Goal: Information Seeking & Learning: Learn about a topic

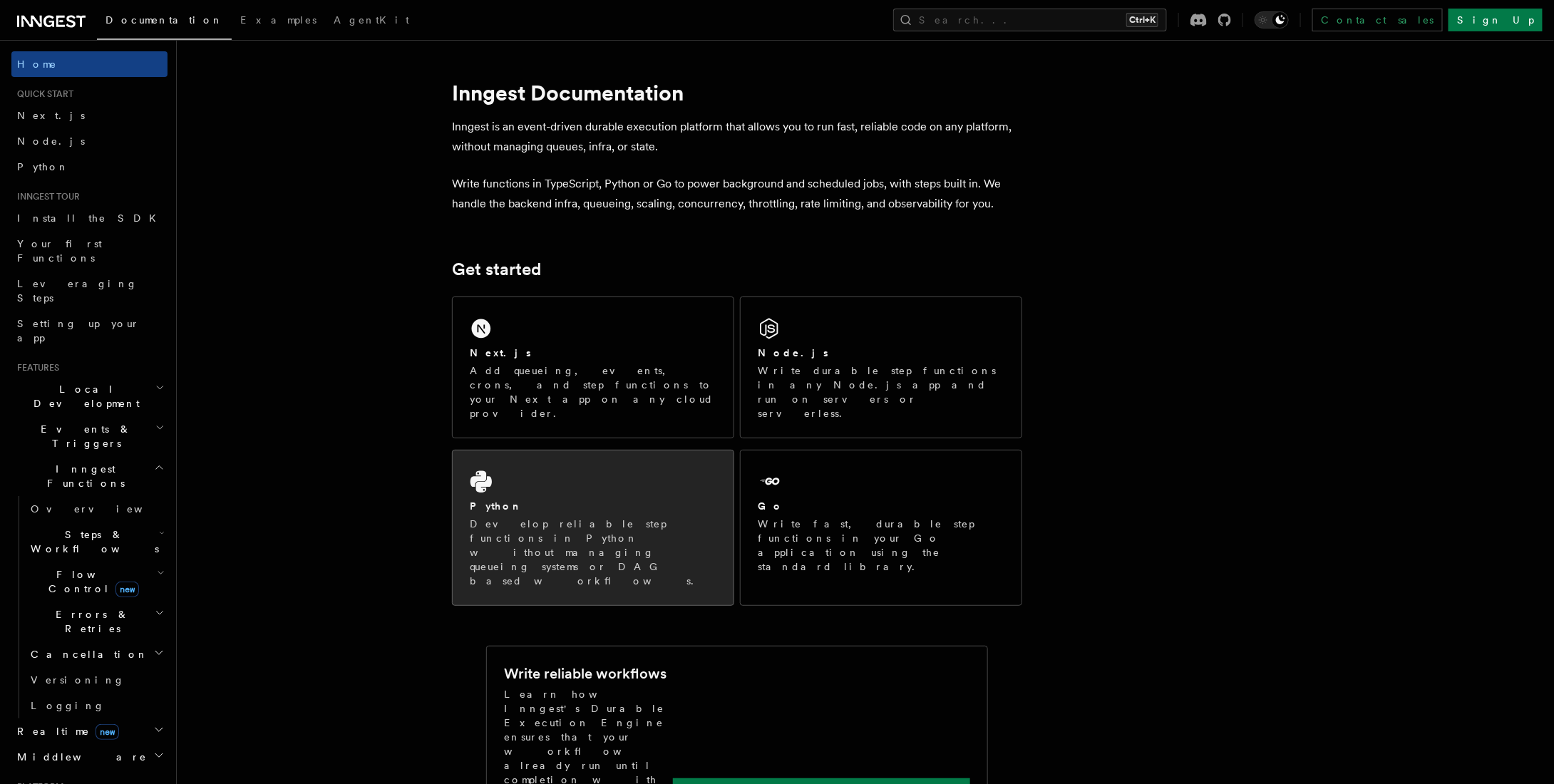
click at [635, 452] on div "Python Develop reliable step functions in Python without managing queueing syst…" at bounding box center [592, 528] width 281 height 155
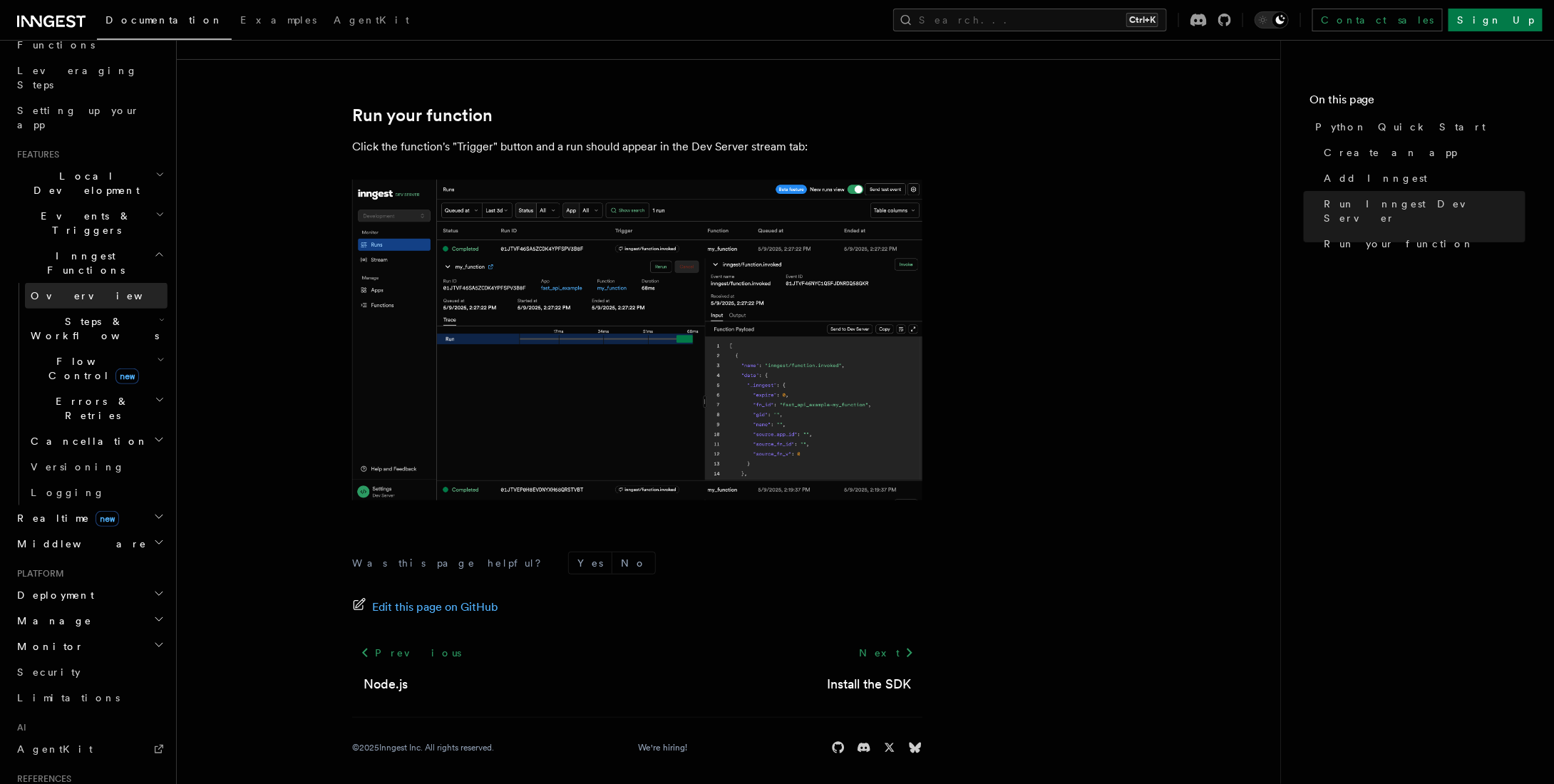
scroll to position [214, 0]
click at [71, 314] on span "Steps & Workflows" at bounding box center [92, 328] width 134 height 28
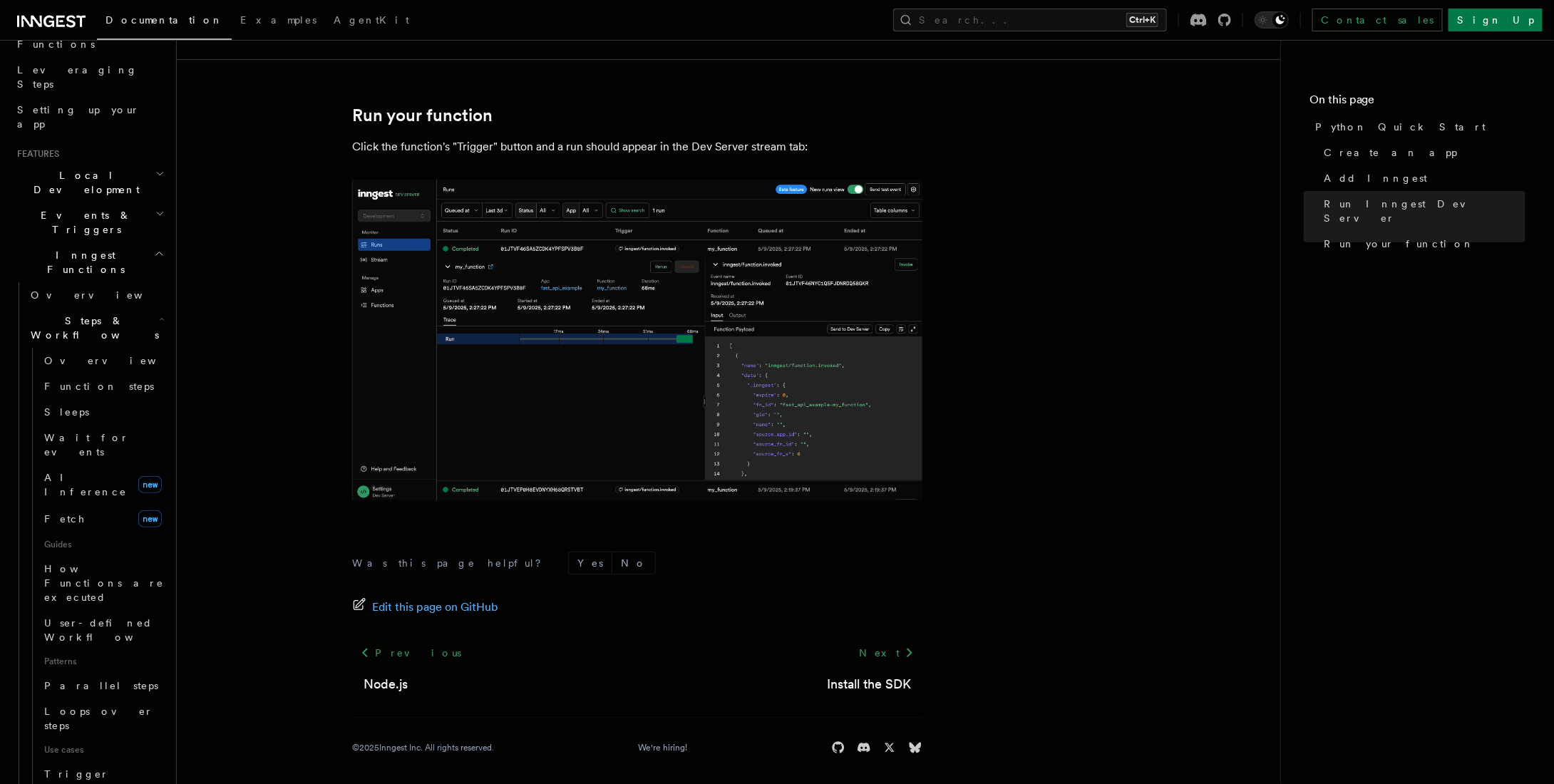
click at [85, 314] on span "Steps & Workflows" at bounding box center [92, 328] width 134 height 28
click at [859, 675] on link "Install the SDK" at bounding box center [869, 685] width 84 height 20
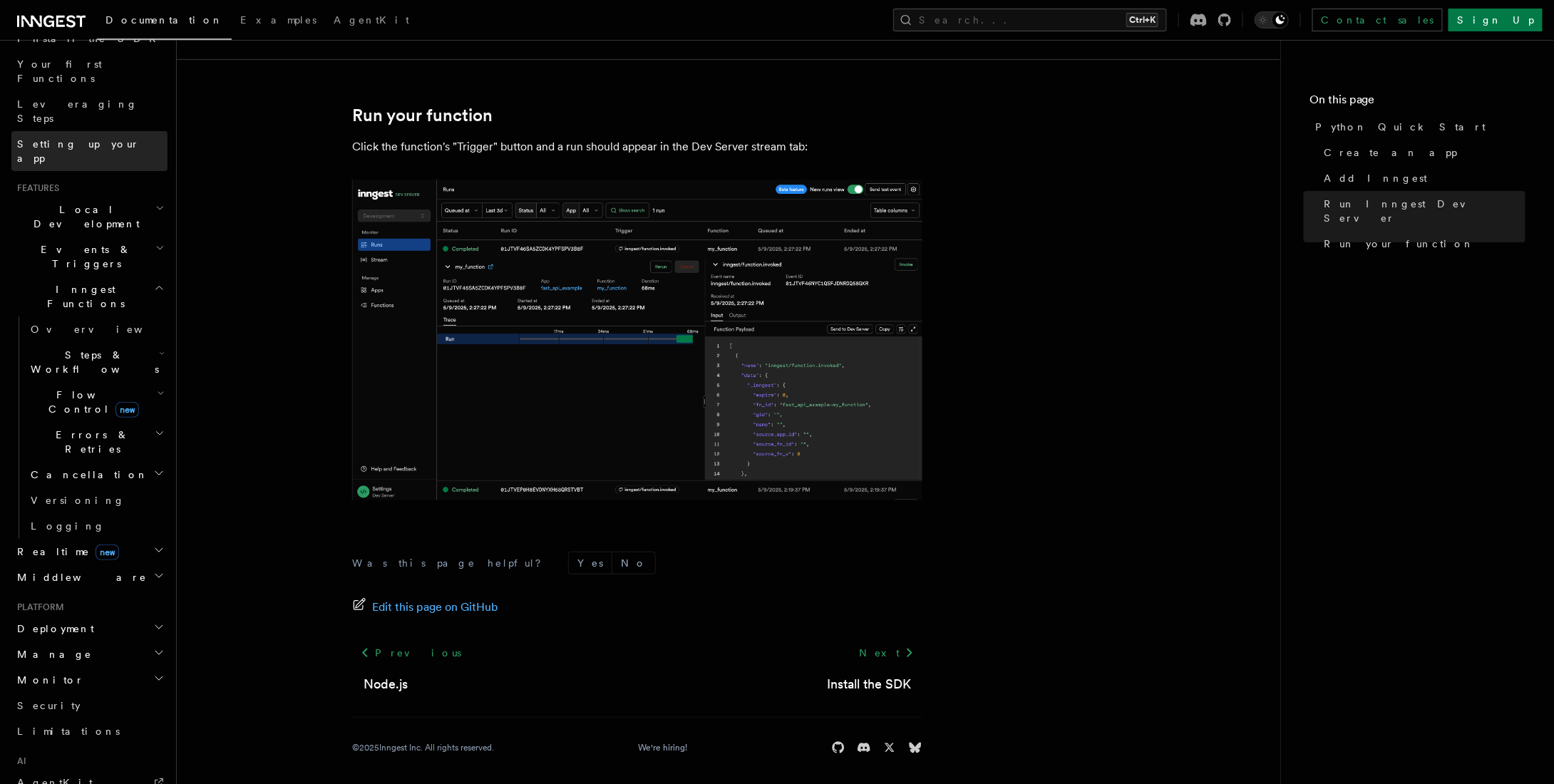
scroll to position [142, 0]
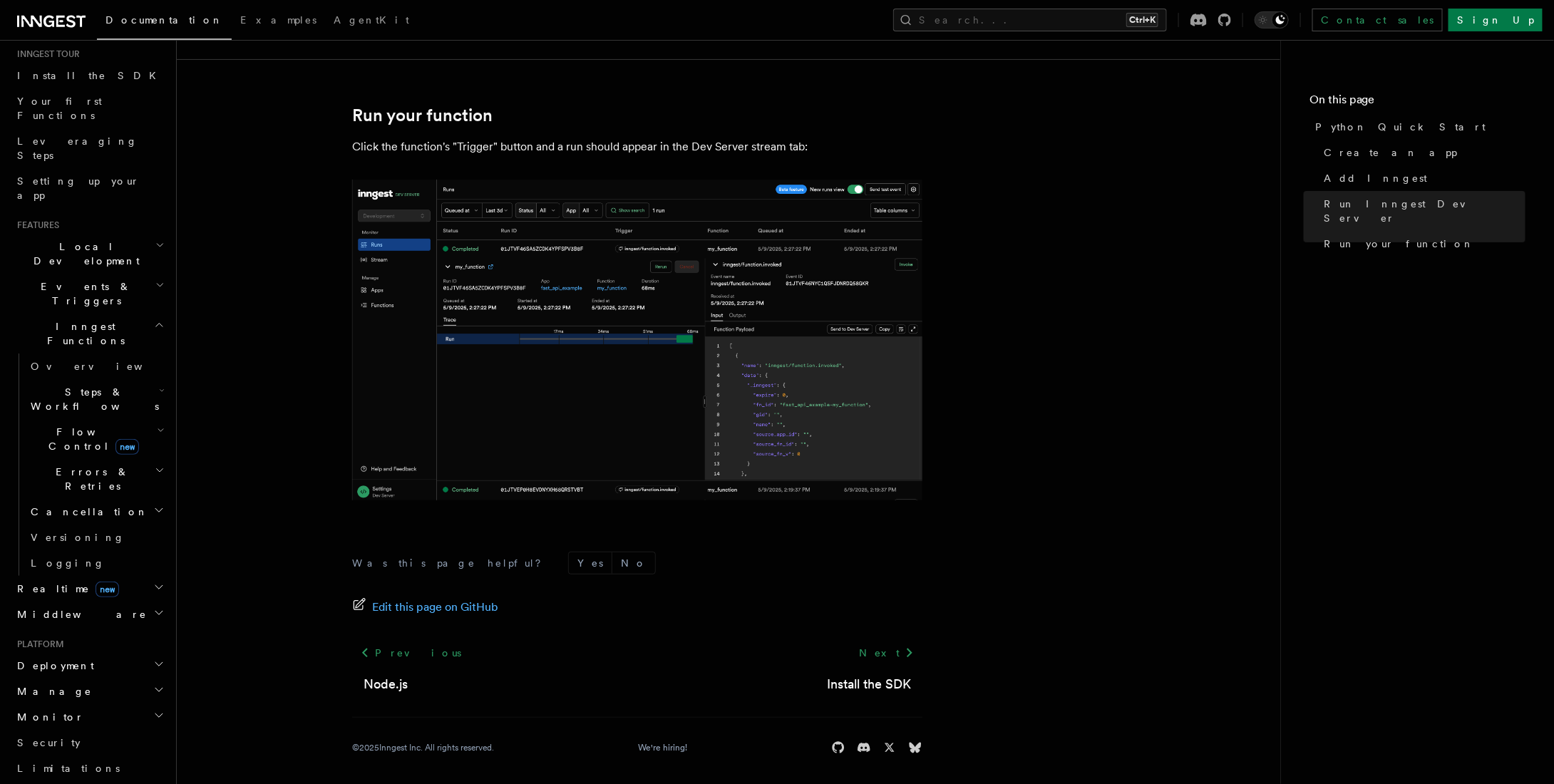
click at [100, 239] on span "Local Development" at bounding box center [84, 254] width 144 height 28
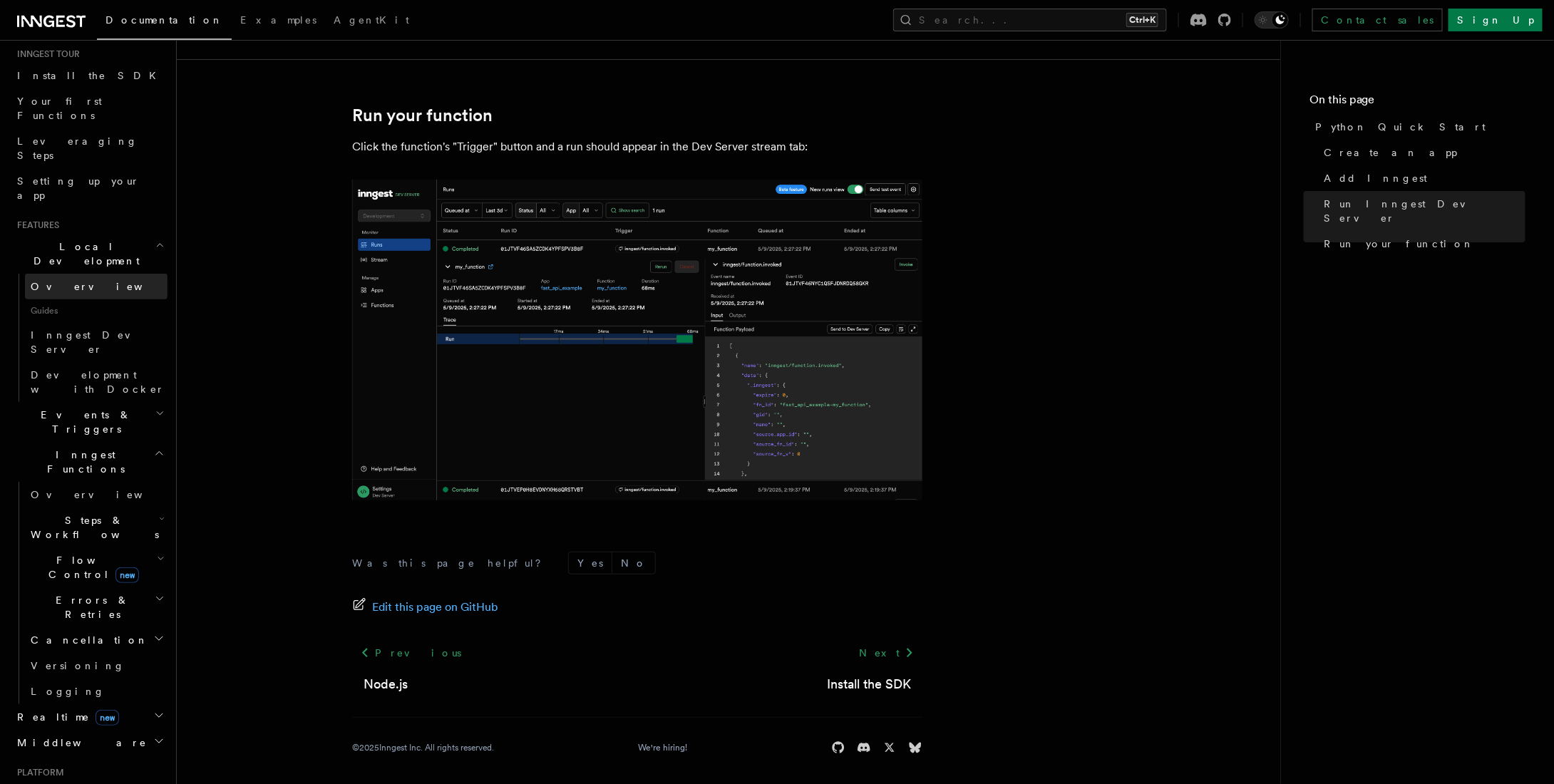
click at [94, 274] on link "Overview" at bounding box center [96, 286] width 142 height 26
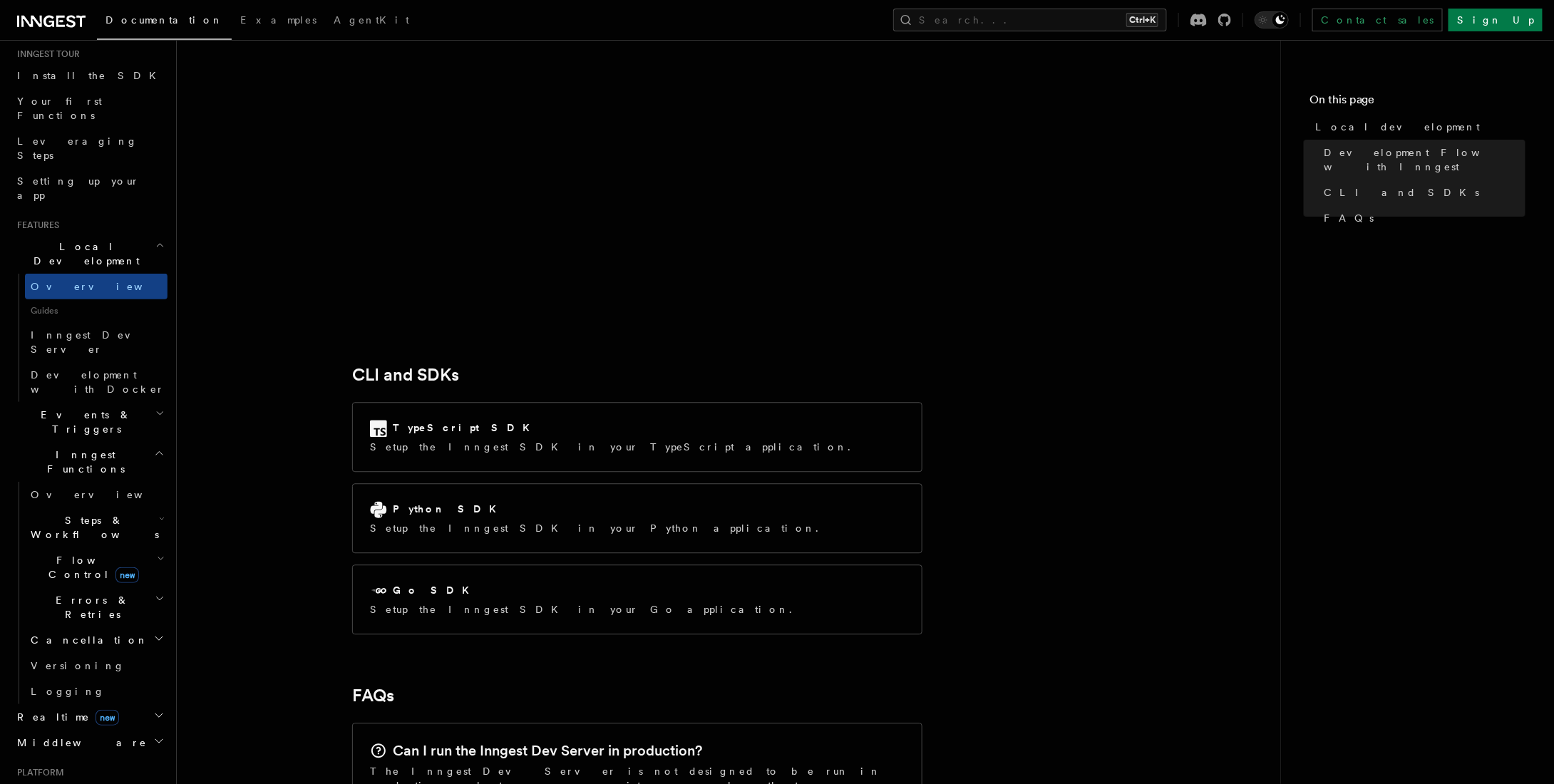
scroll to position [1639, 0]
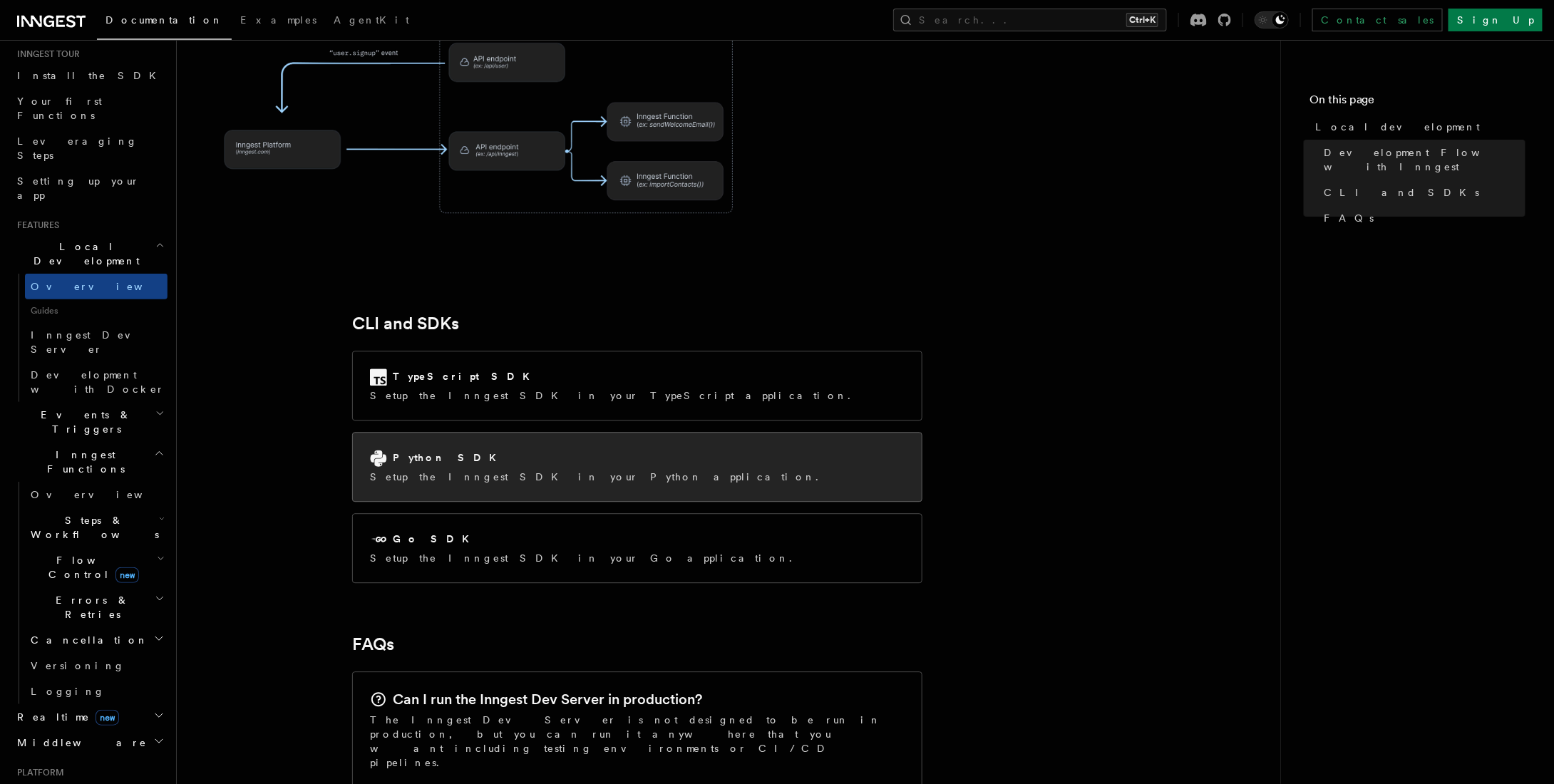
click at [506, 469] on p "Setup the Inngest SDK in your Python application." at bounding box center [599, 477] width 457 height 14
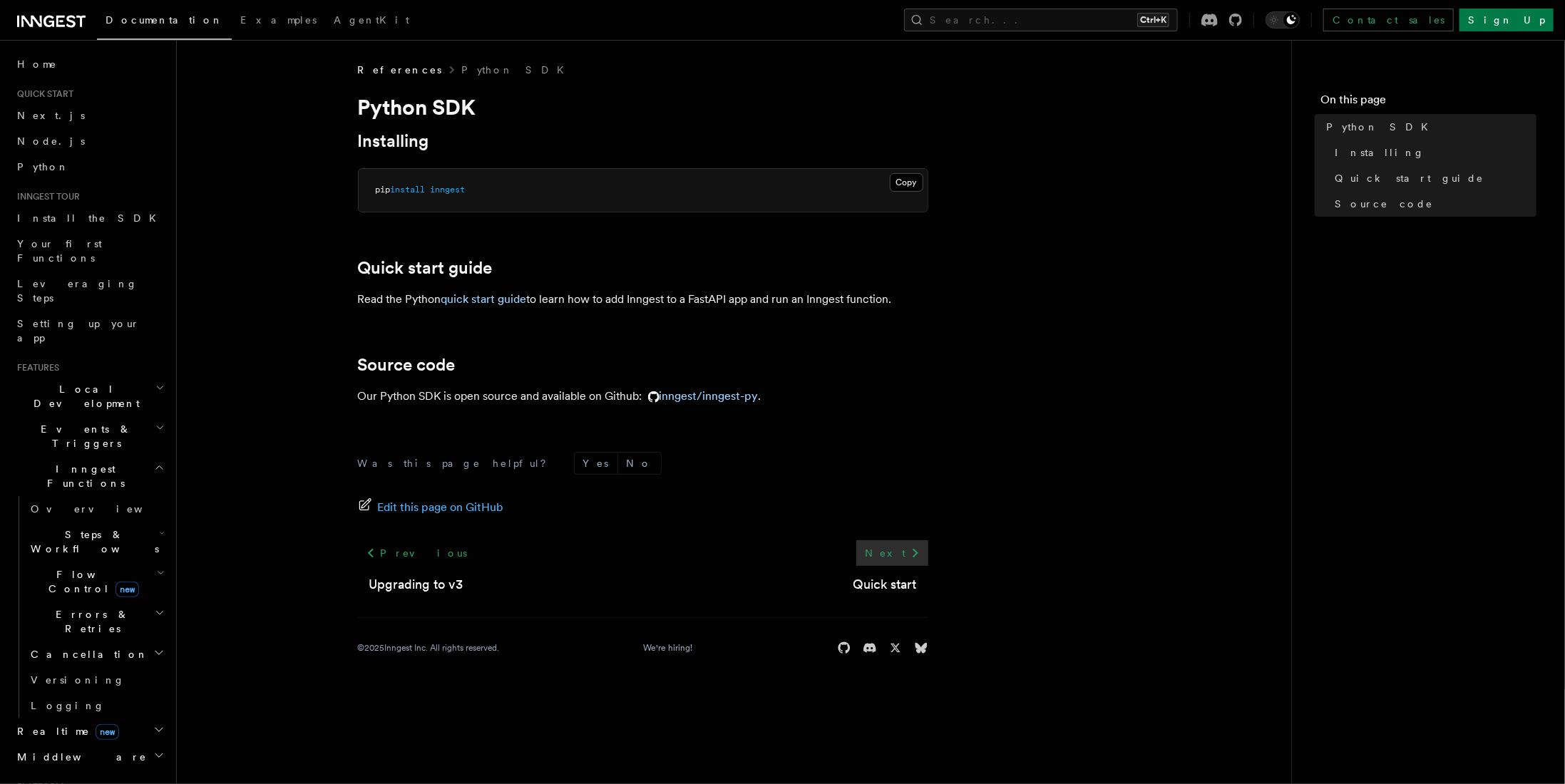
click at [892, 554] on link "Next" at bounding box center [892, 552] width 72 height 26
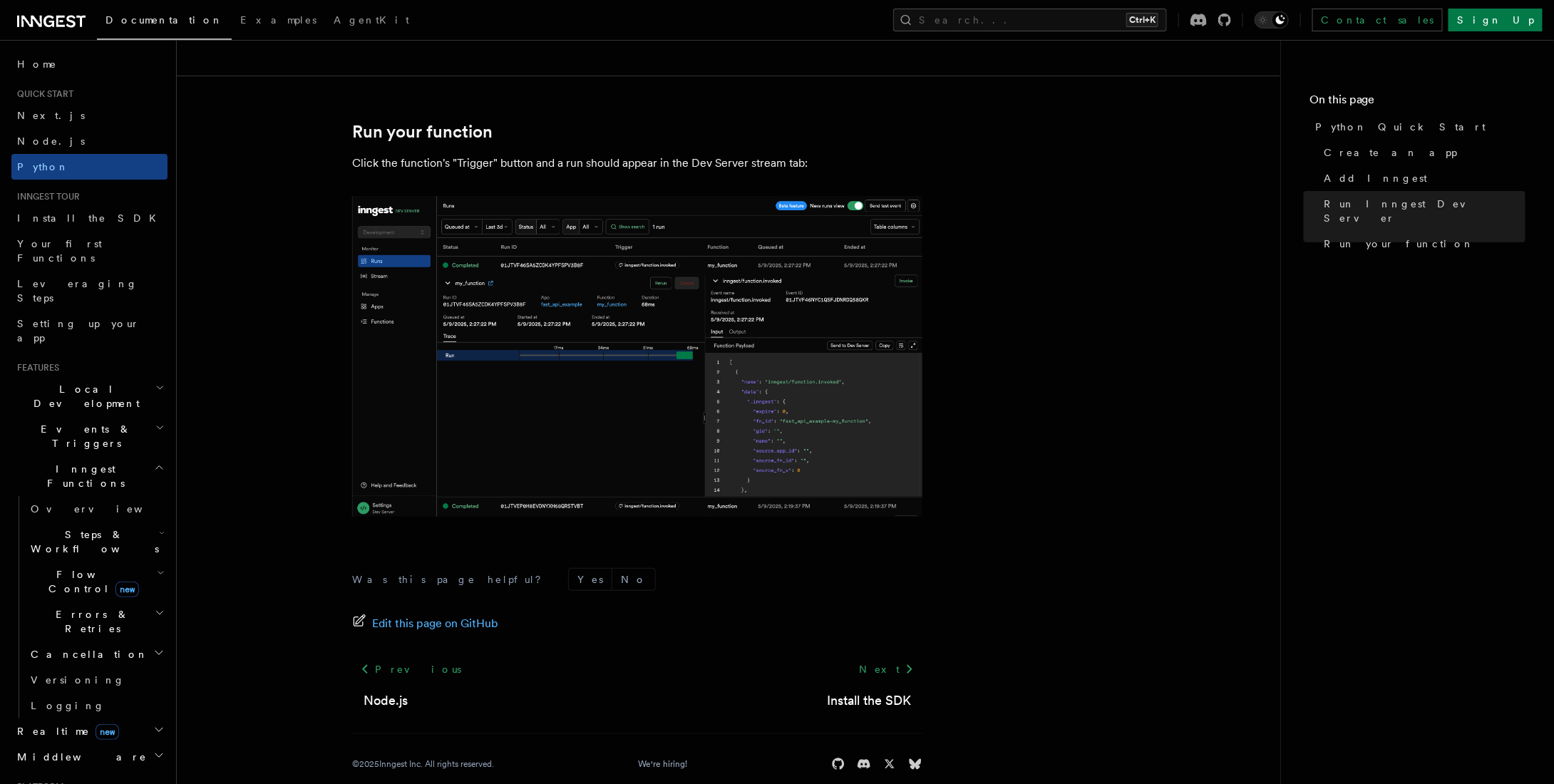
scroll to position [2814, 0]
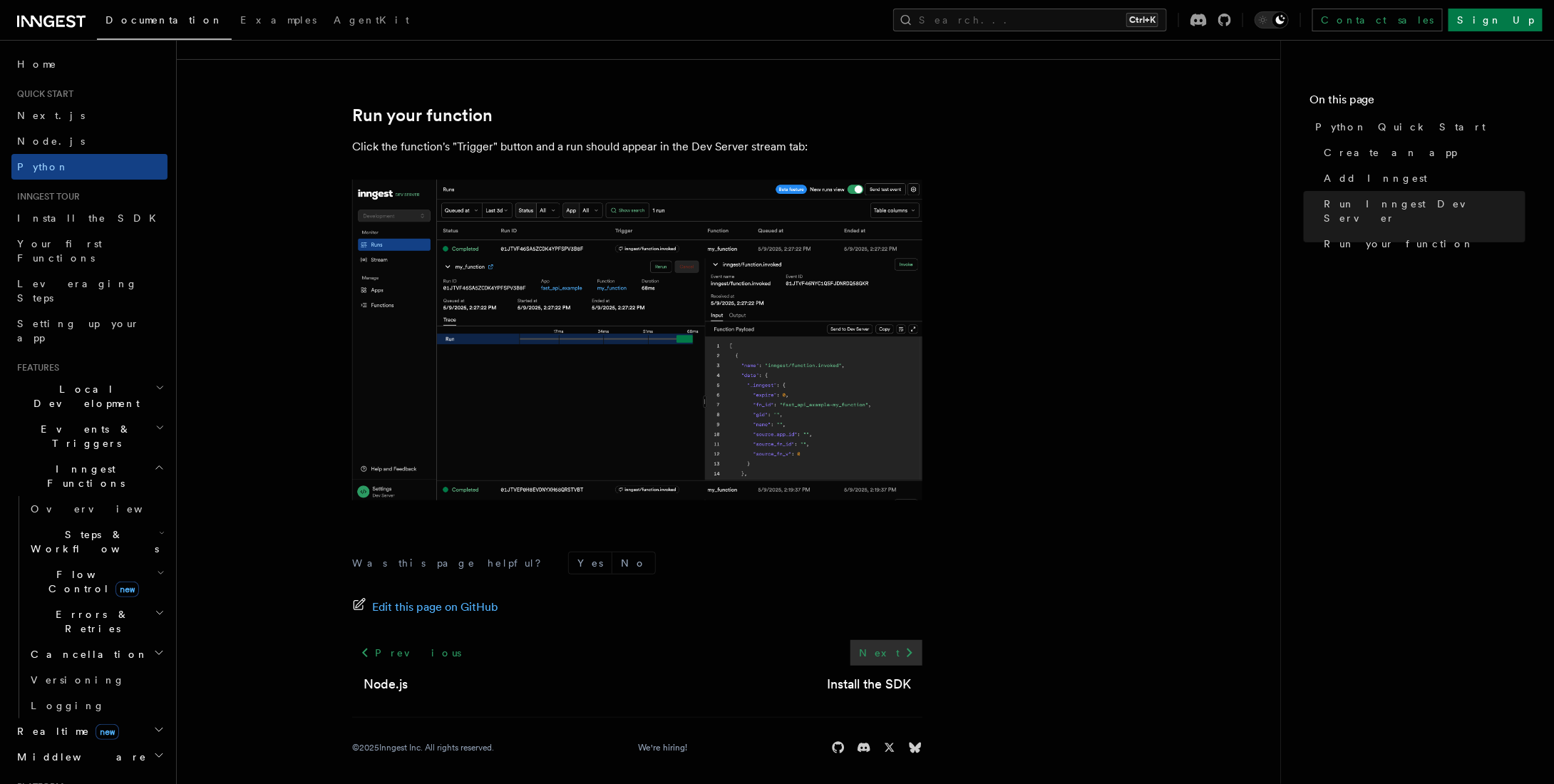
click at [890, 642] on link "Next" at bounding box center [887, 653] width 72 height 26
click at [90, 382] on span "Local Development" at bounding box center [84, 396] width 144 height 28
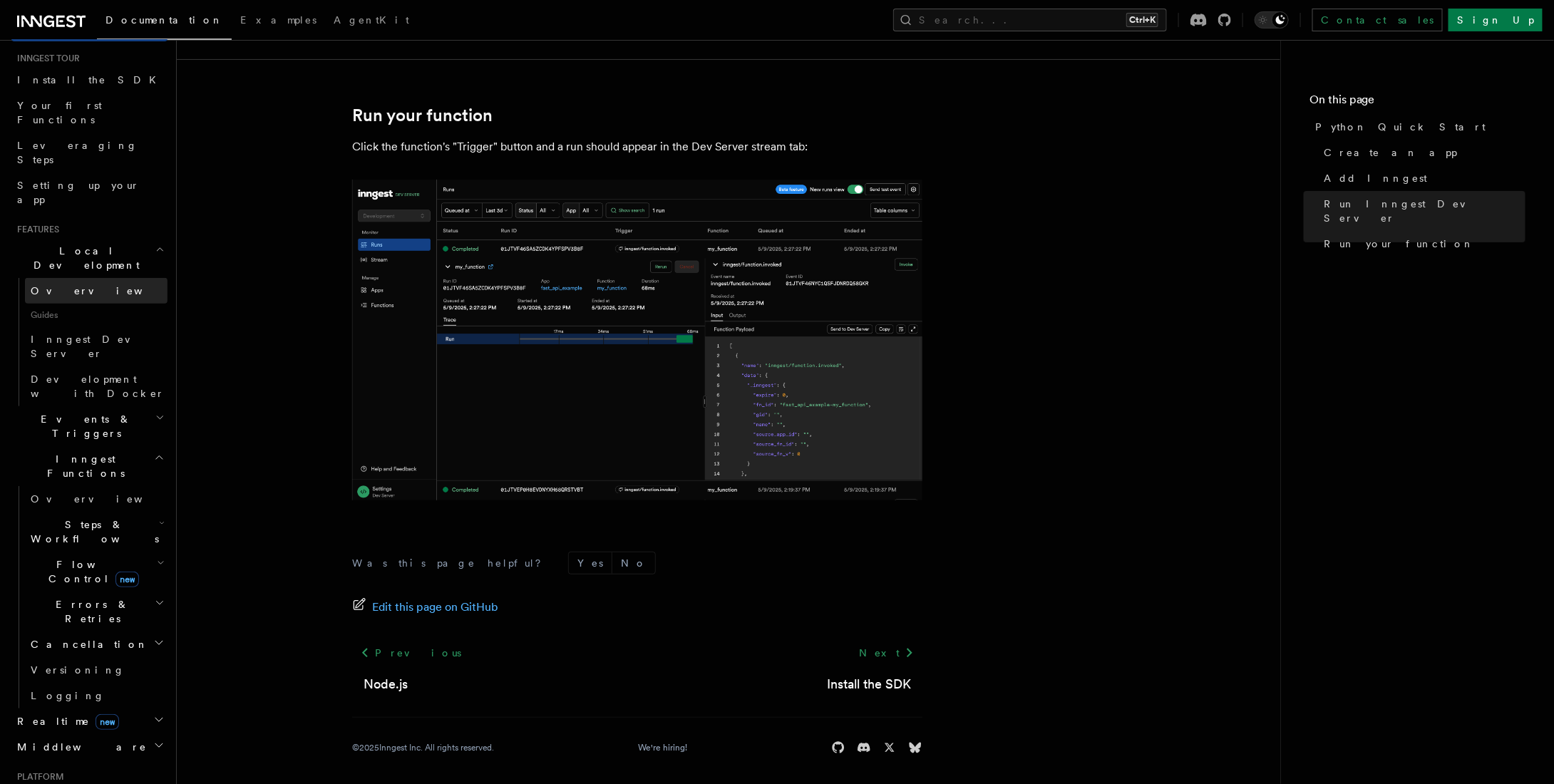
scroll to position [142, 0]
click at [104, 402] on h2 "Events & Triggers" at bounding box center [89, 422] width 156 height 40
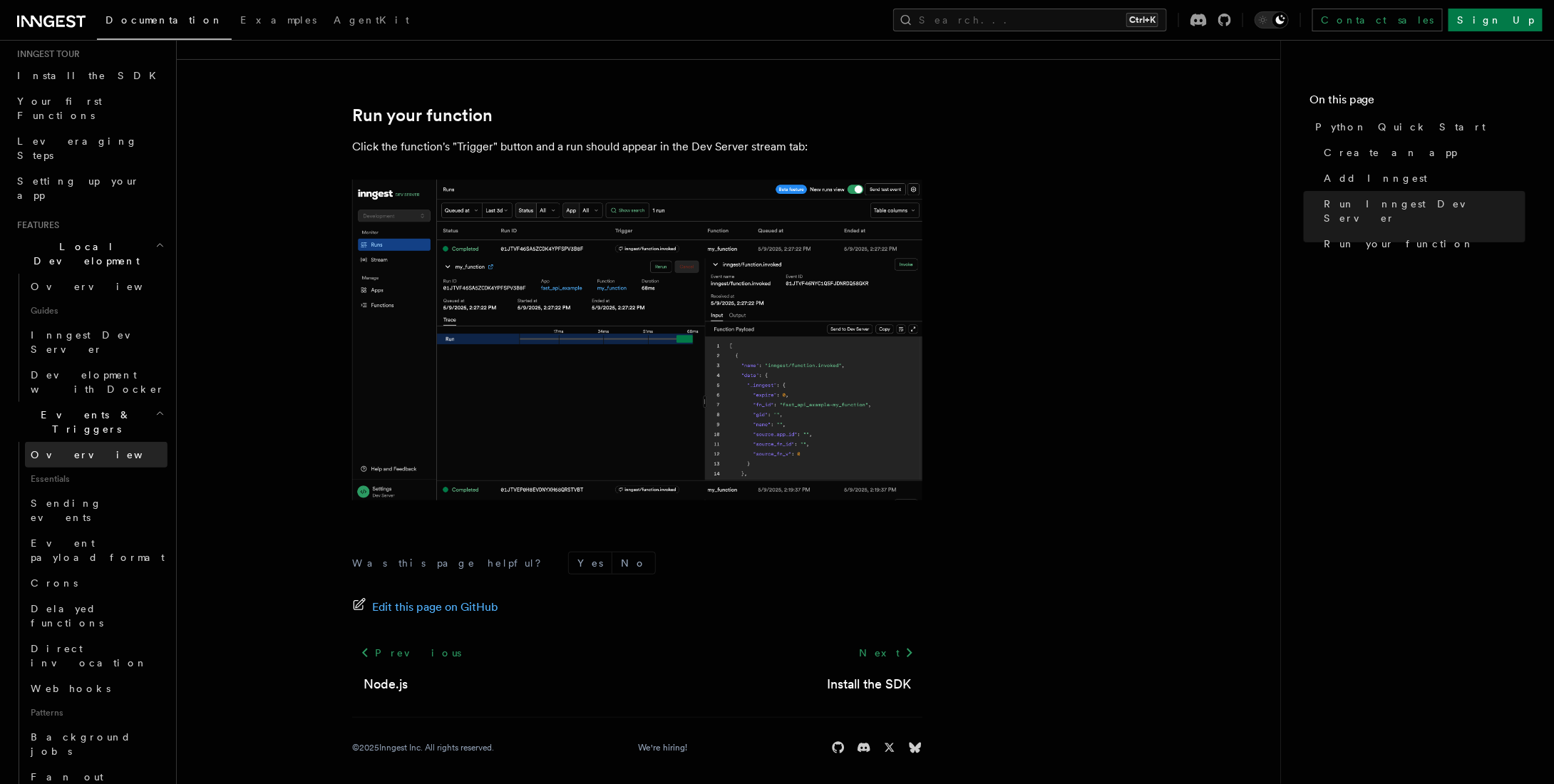
click at [99, 442] on link "Overview" at bounding box center [96, 455] width 142 height 26
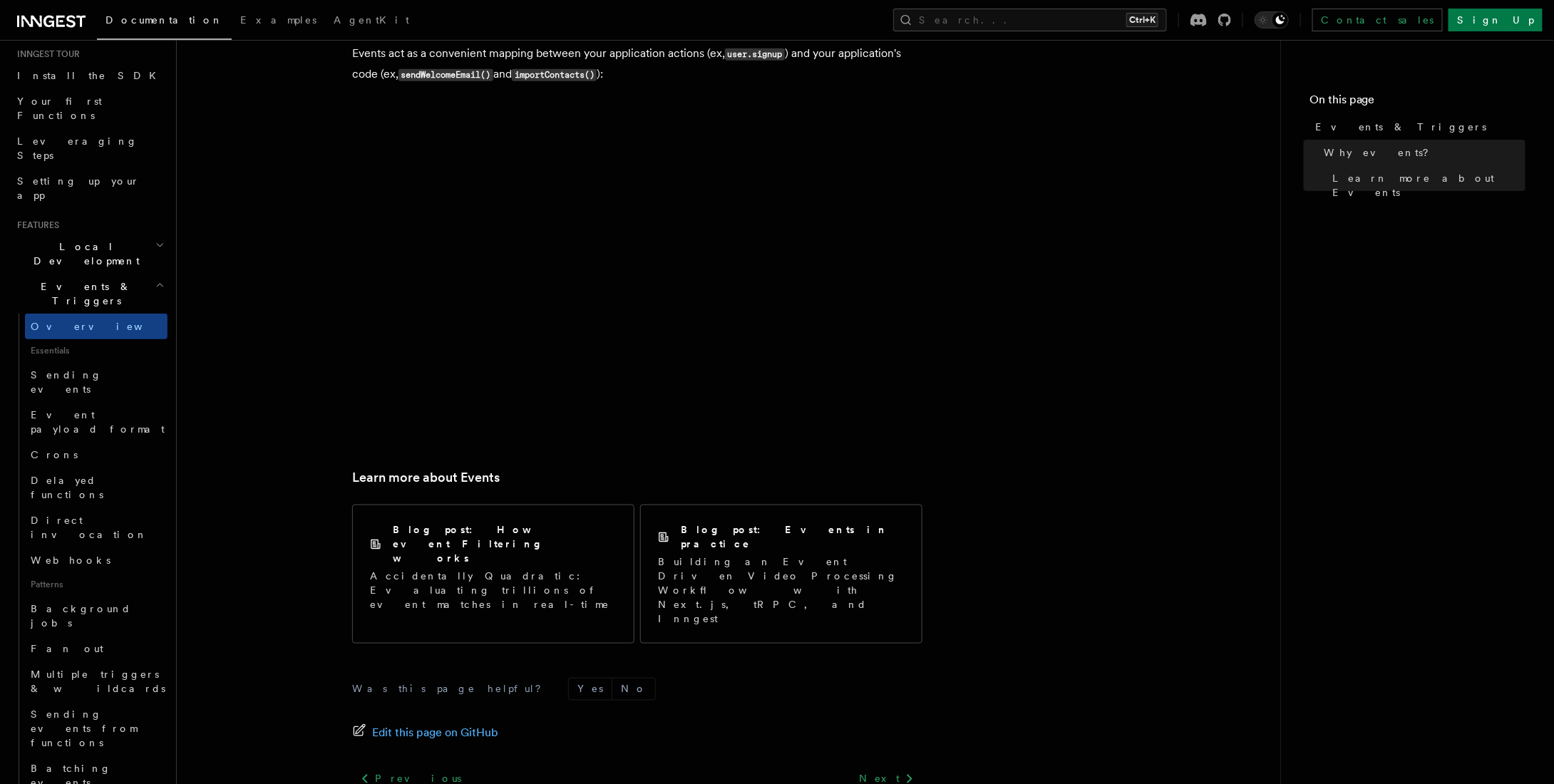
scroll to position [763, 0]
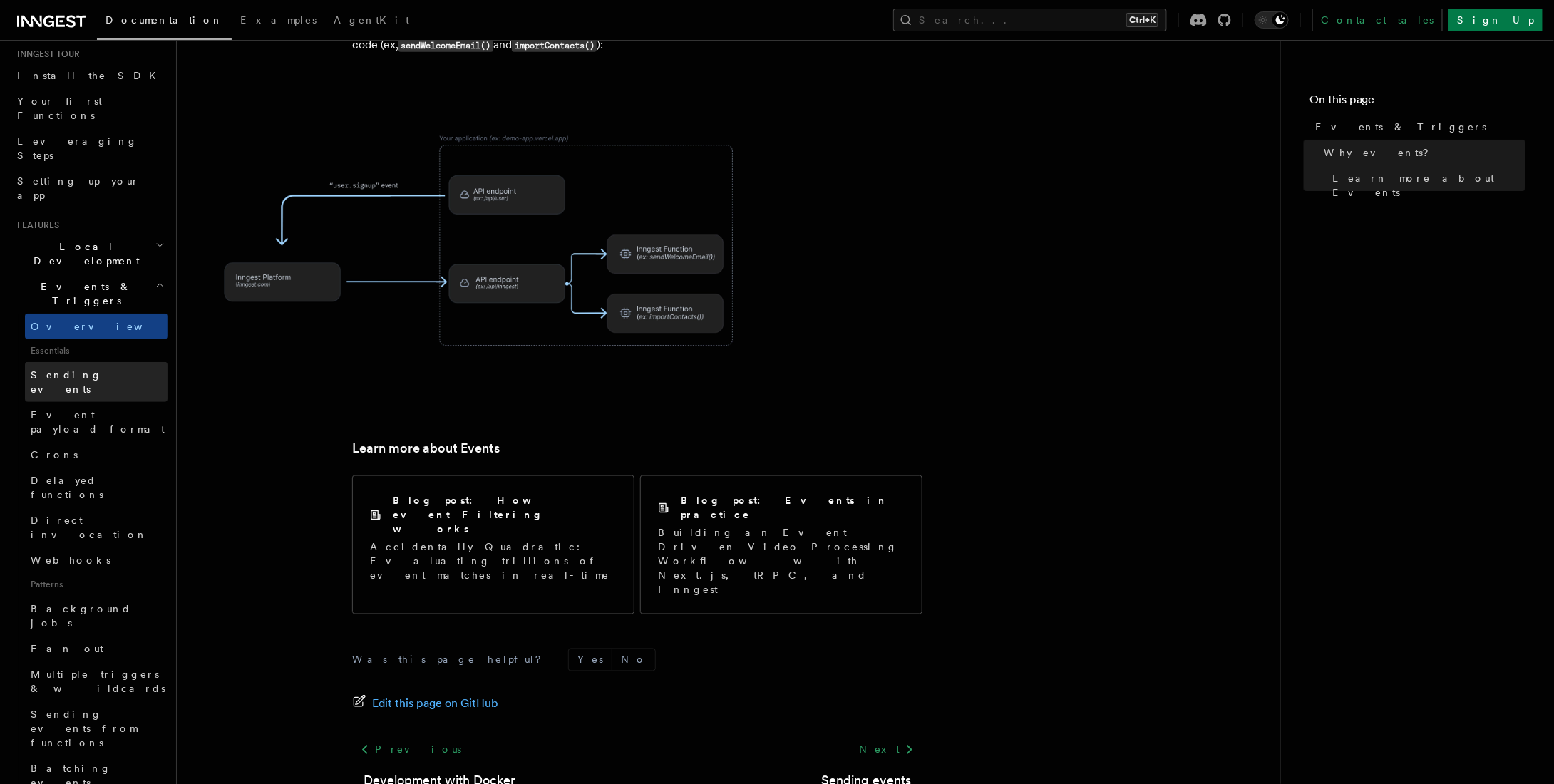
click at [98, 369] on span "Sending events" at bounding box center [66, 382] width 71 height 26
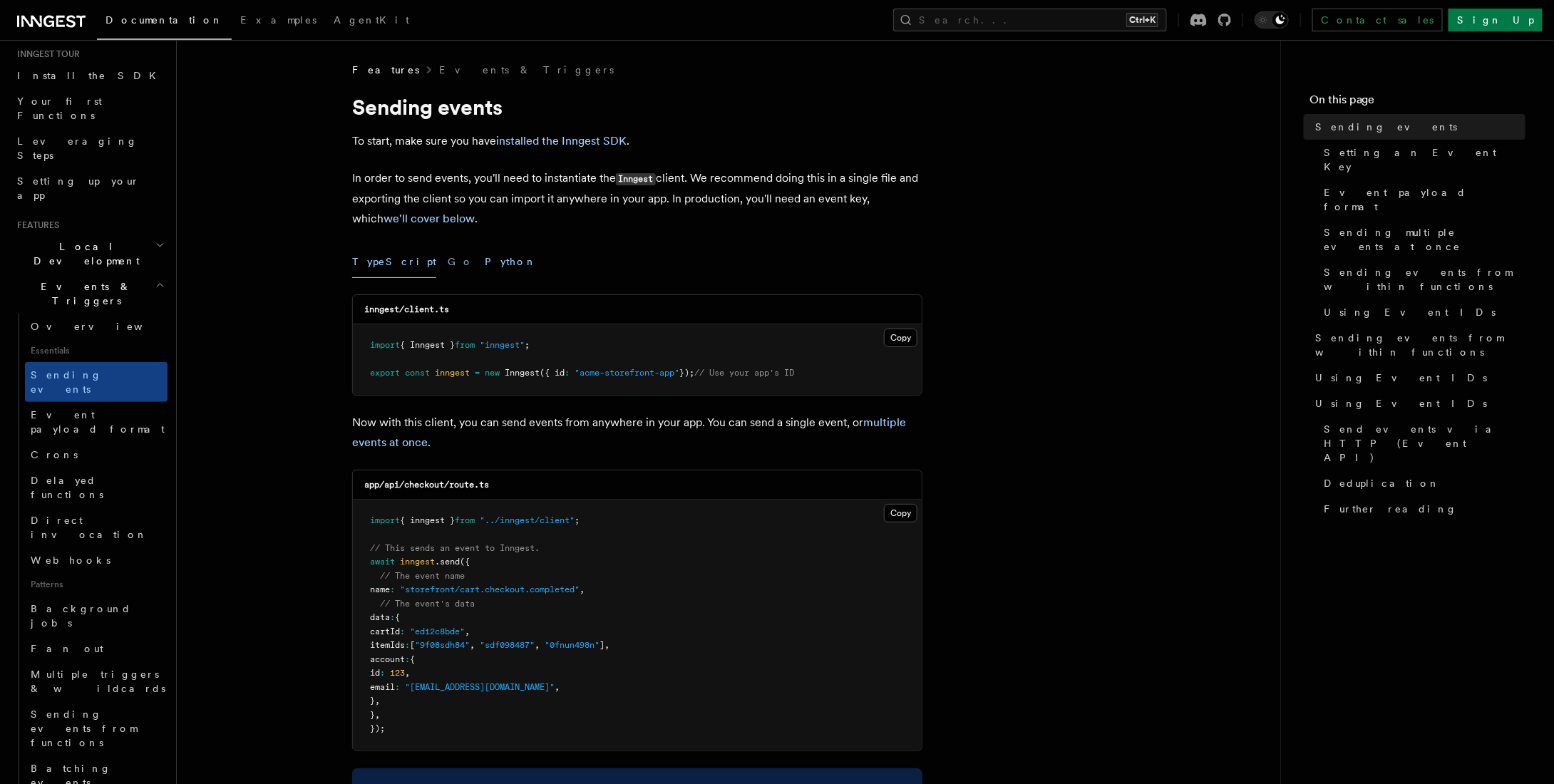
click at [484, 264] on button "Python" at bounding box center [510, 261] width 52 height 32
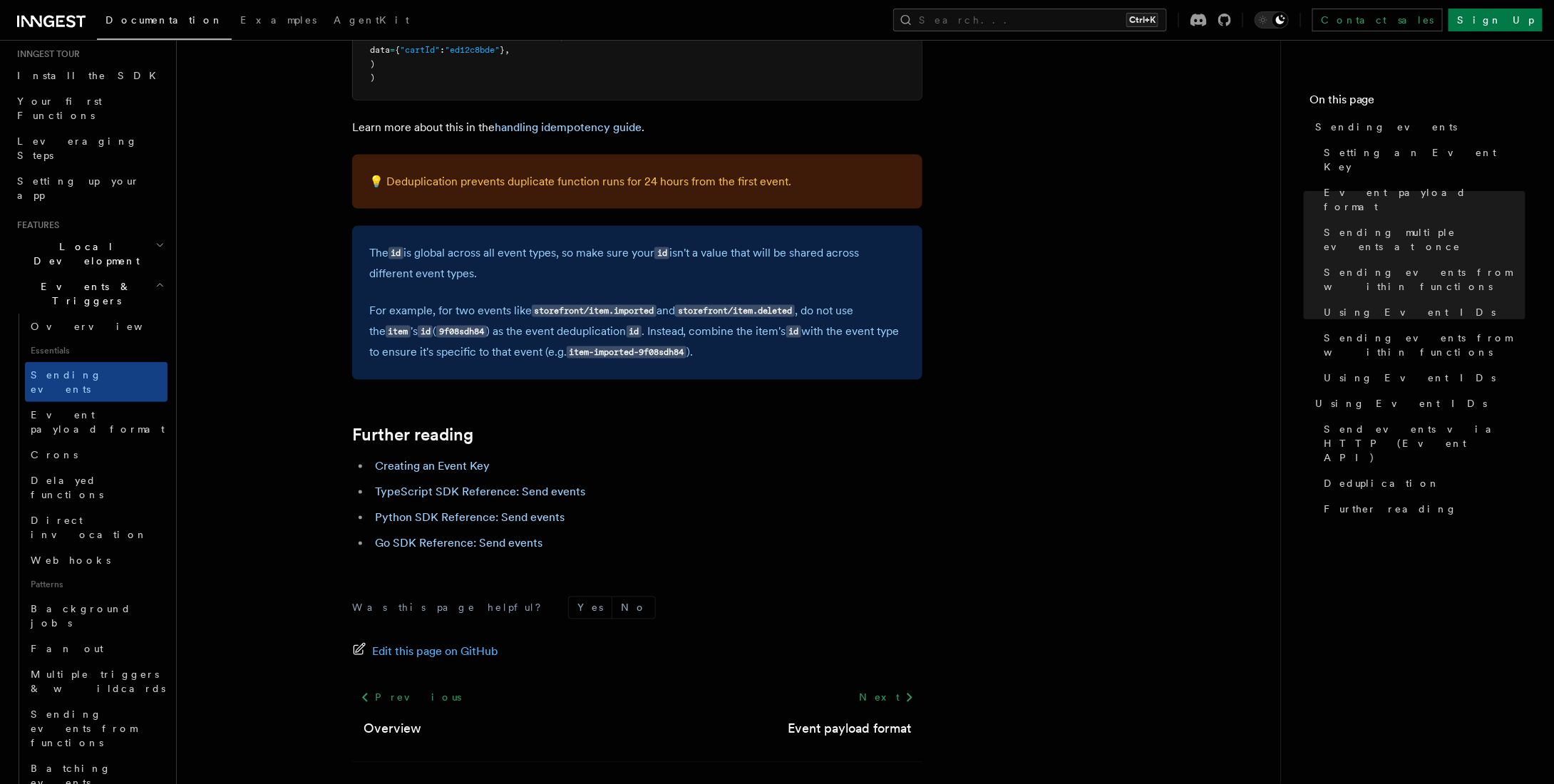
scroll to position [3754, 0]
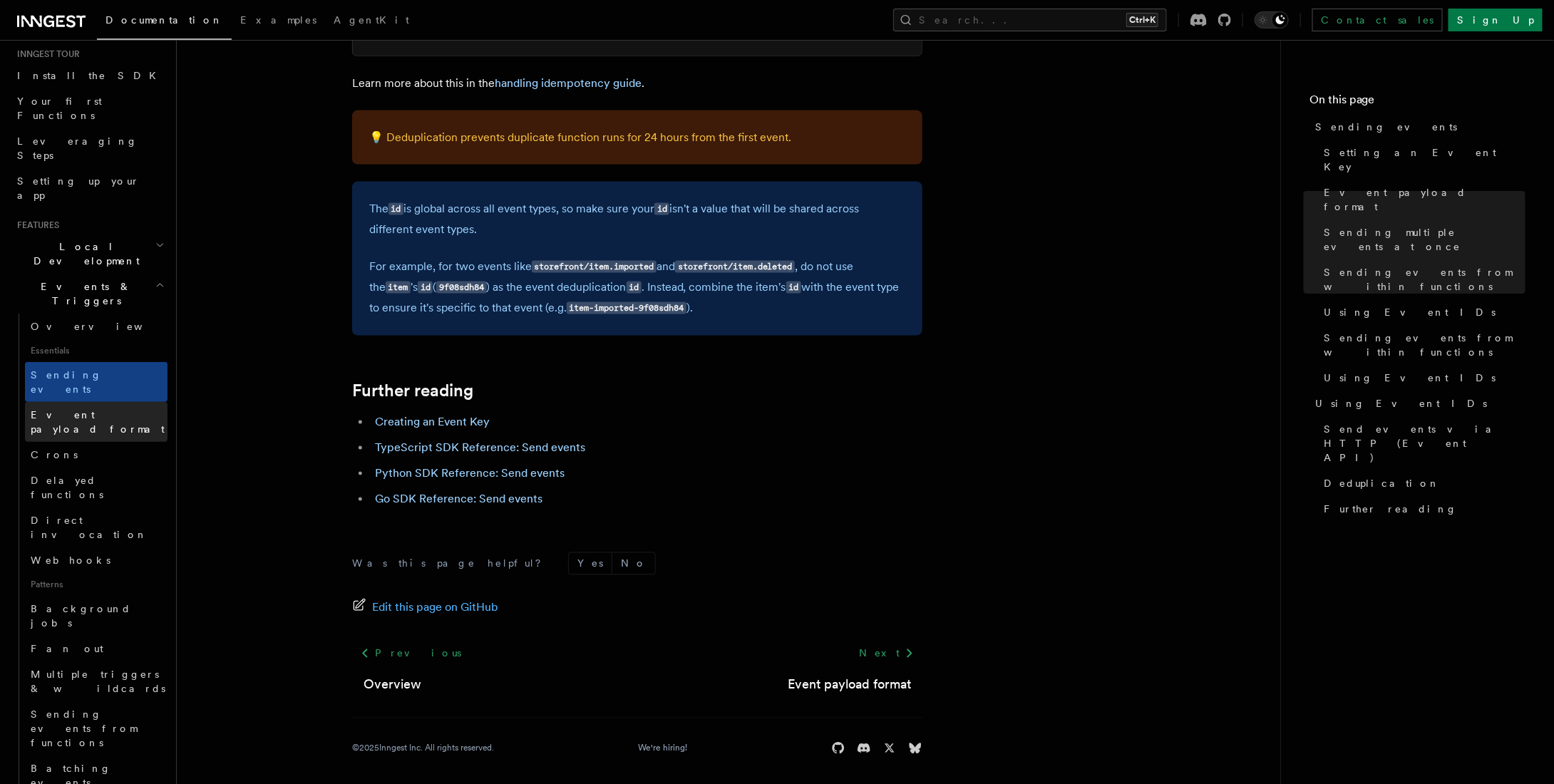
click at [69, 409] on span "Event payload format" at bounding box center [97, 422] width 134 height 26
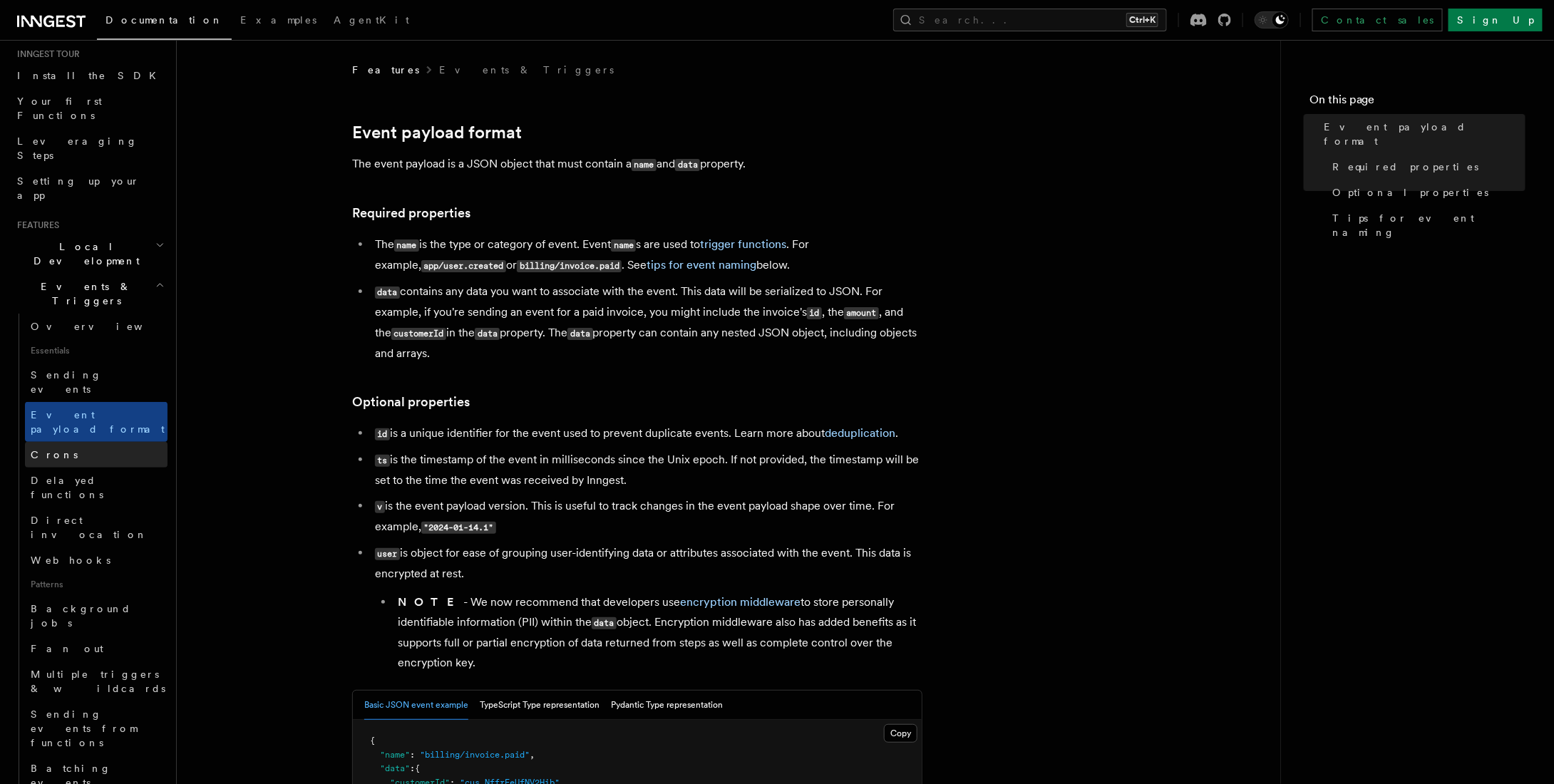
click at [73, 442] on link "Crons" at bounding box center [96, 455] width 142 height 26
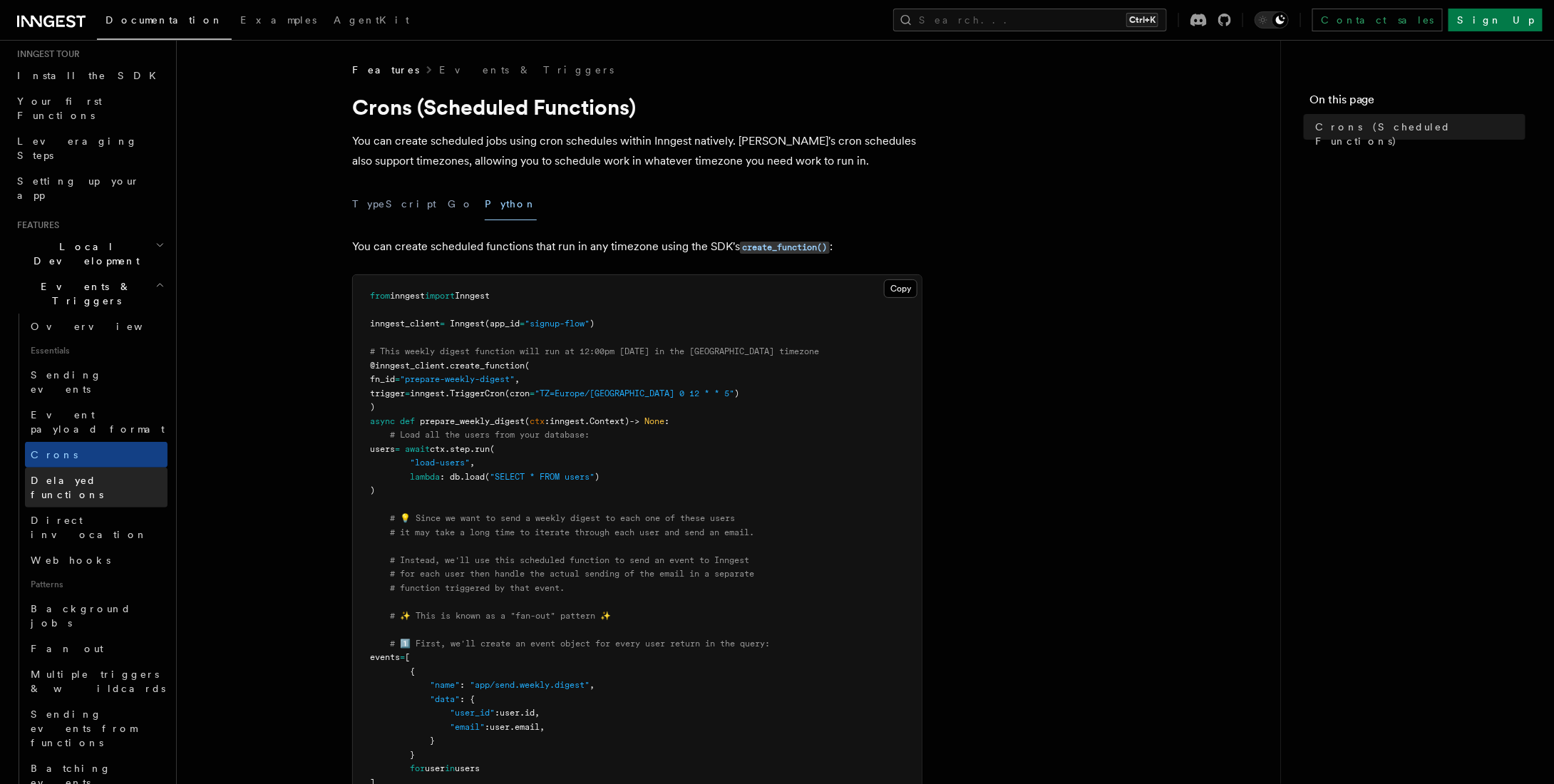
click at [97, 475] on span "Delayed functions" at bounding box center [67, 487] width 73 height 26
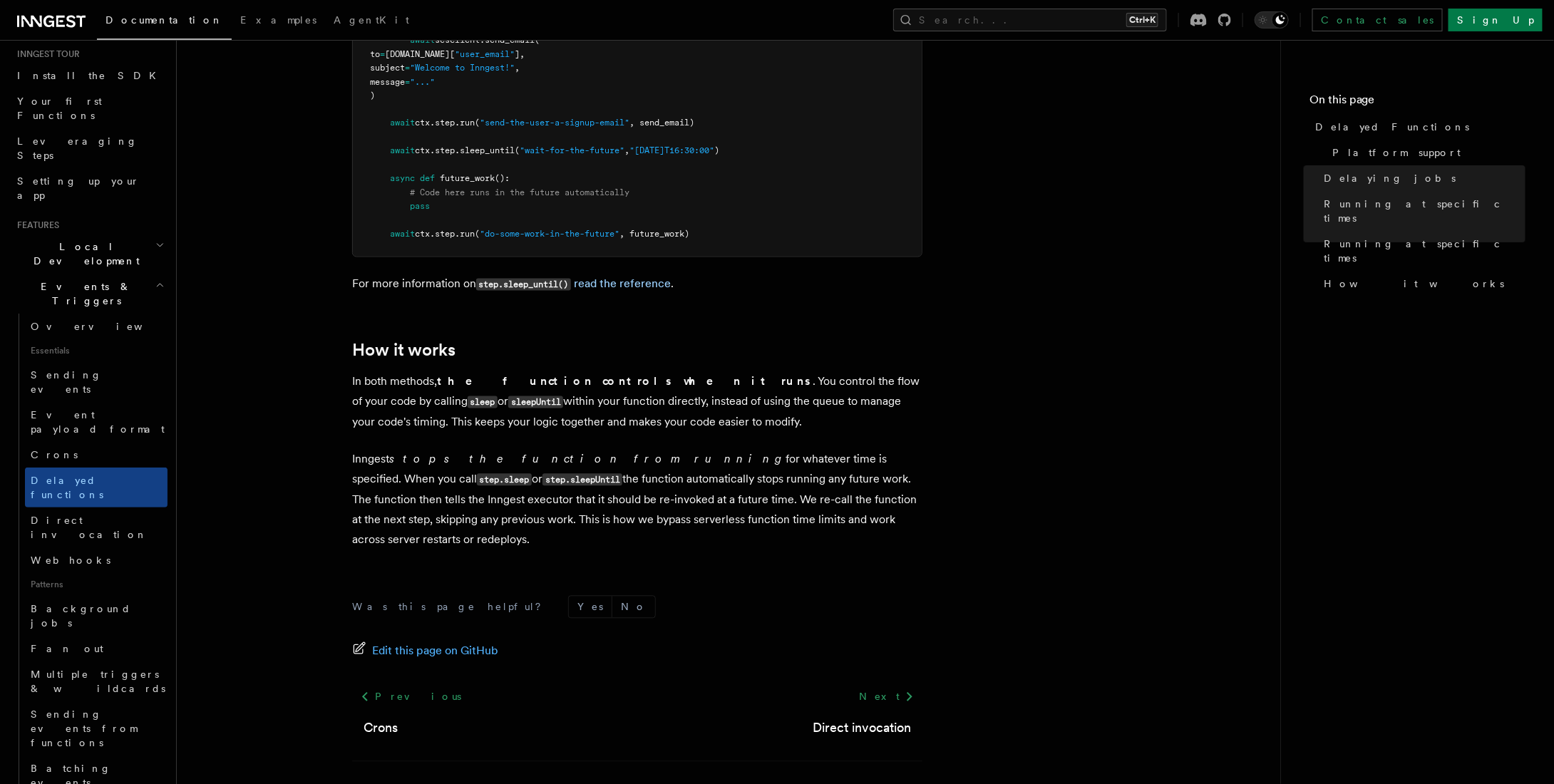
scroll to position [1250, 0]
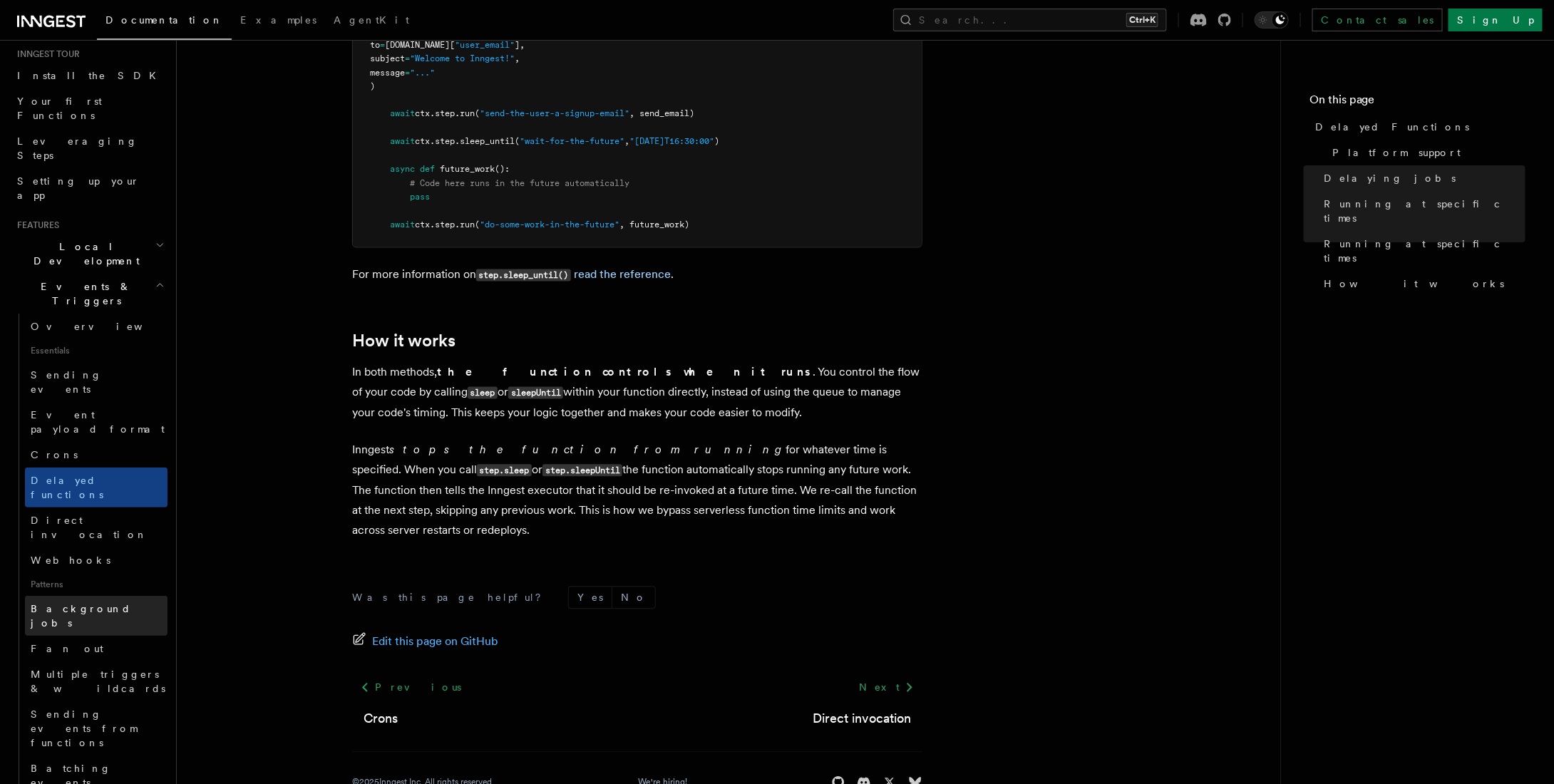
click at [81, 603] on span "Background jobs" at bounding box center [81, 616] width 100 height 26
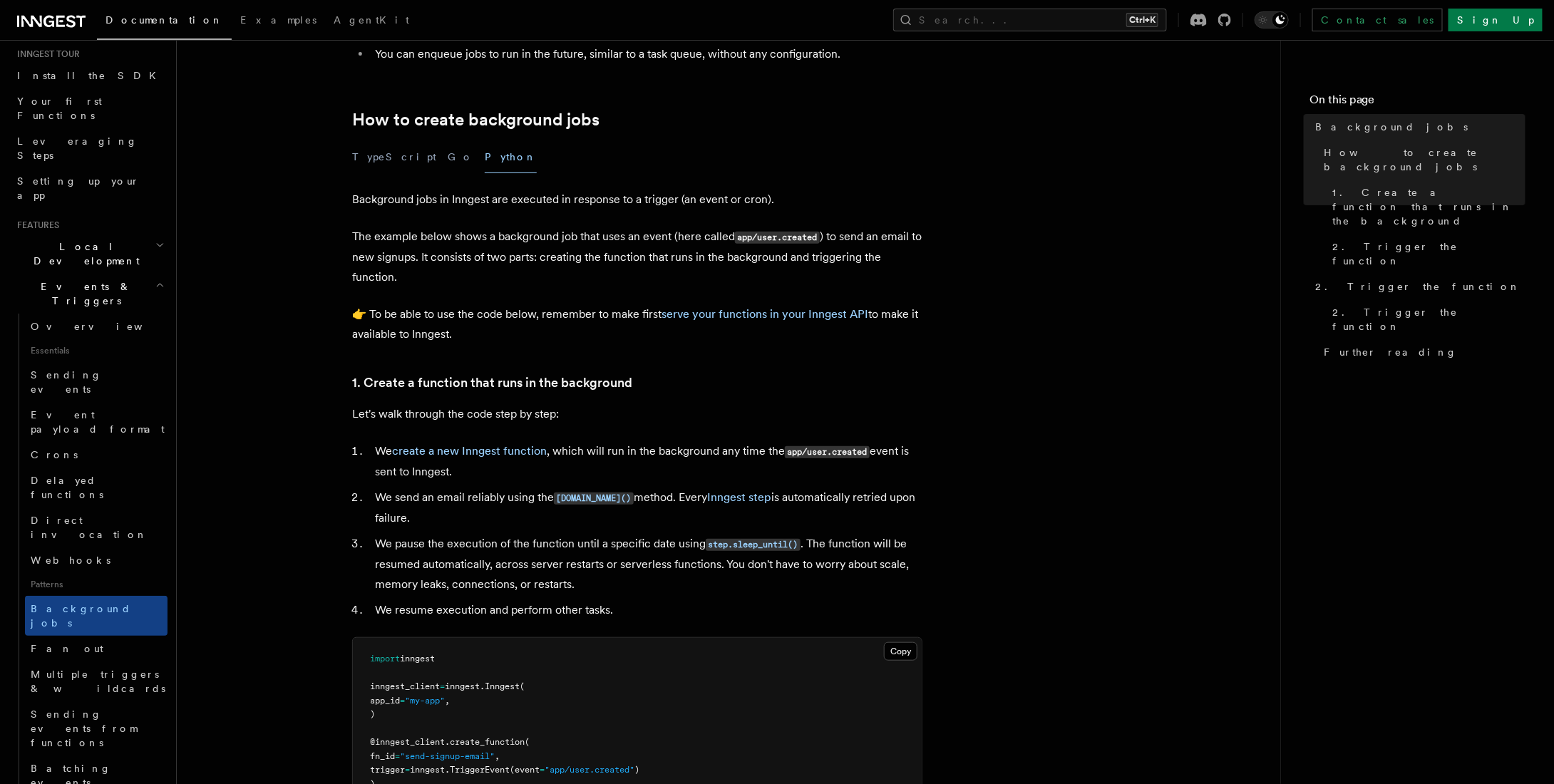
scroll to position [214, 0]
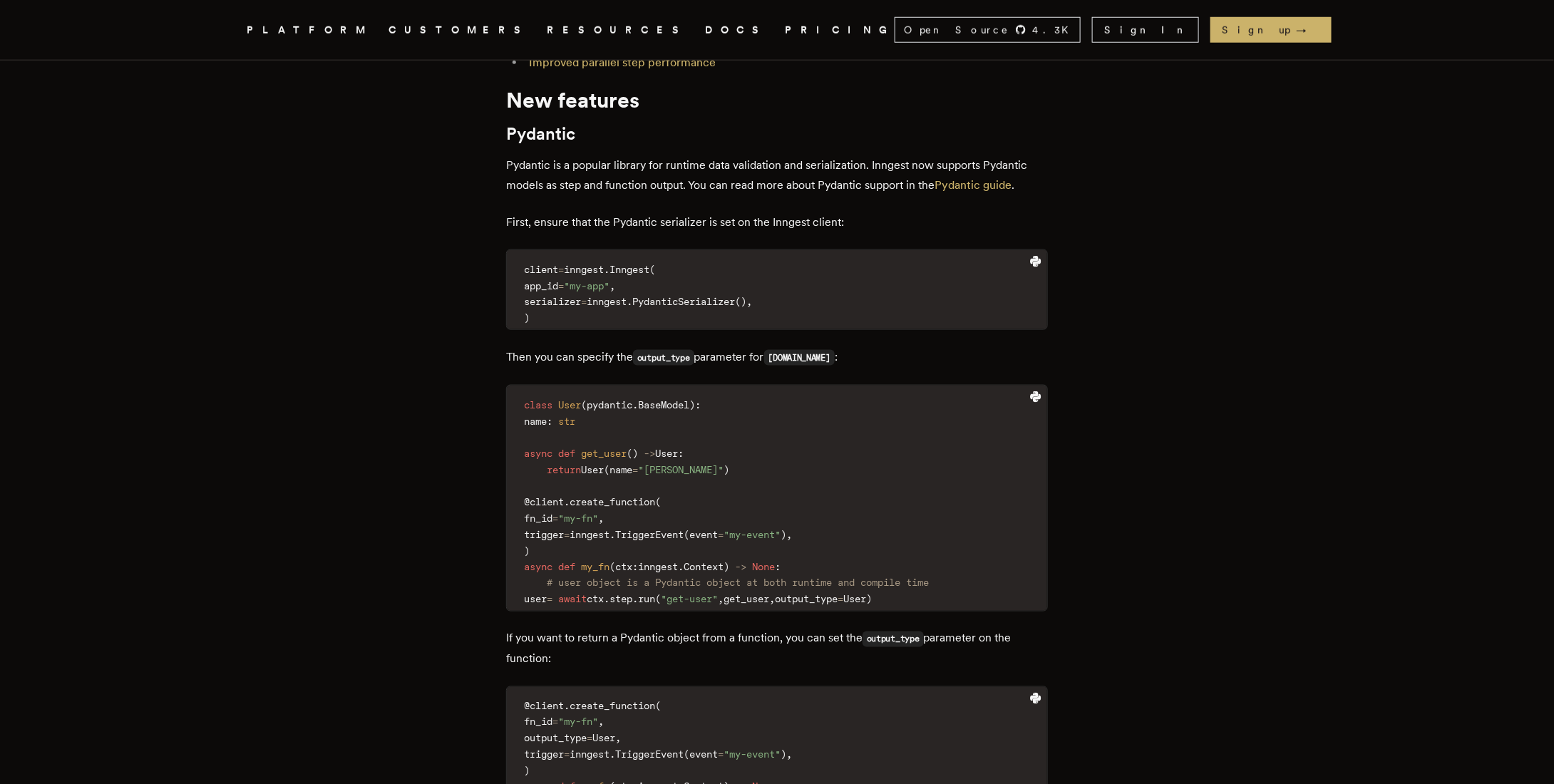
scroll to position [784, 0]
